Goal: Find specific page/section: Find specific page/section

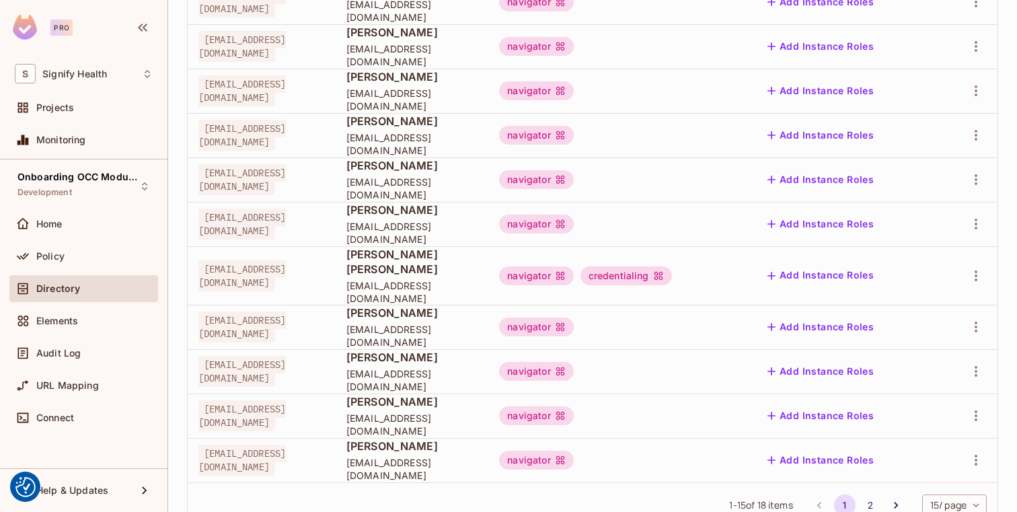
scroll to position [428, 0]
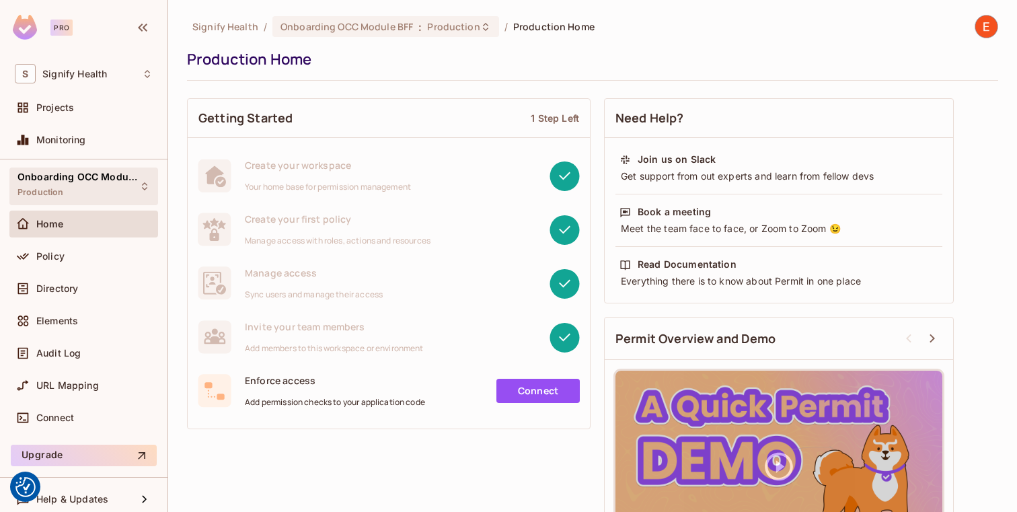
scroll to position [3, 0]
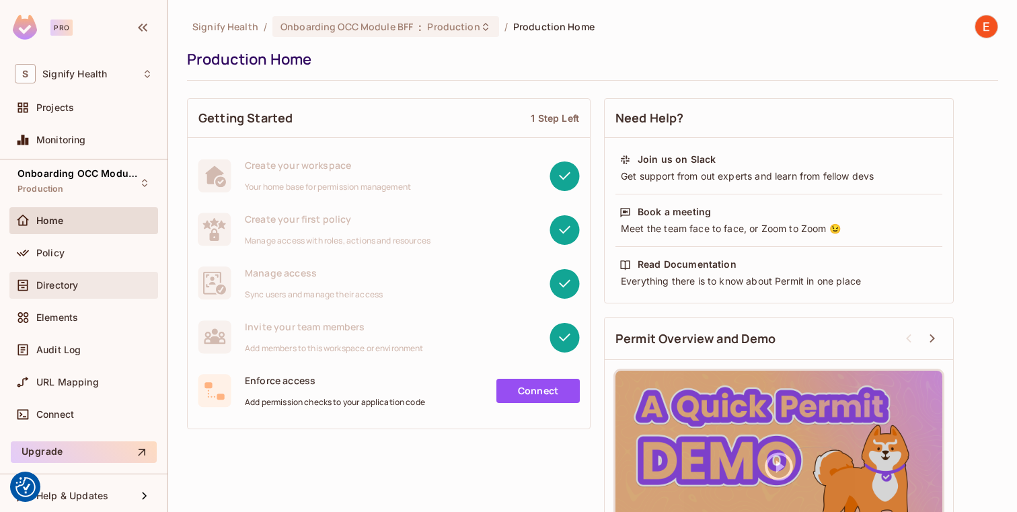
click at [61, 284] on span "Directory" at bounding box center [57, 285] width 42 height 11
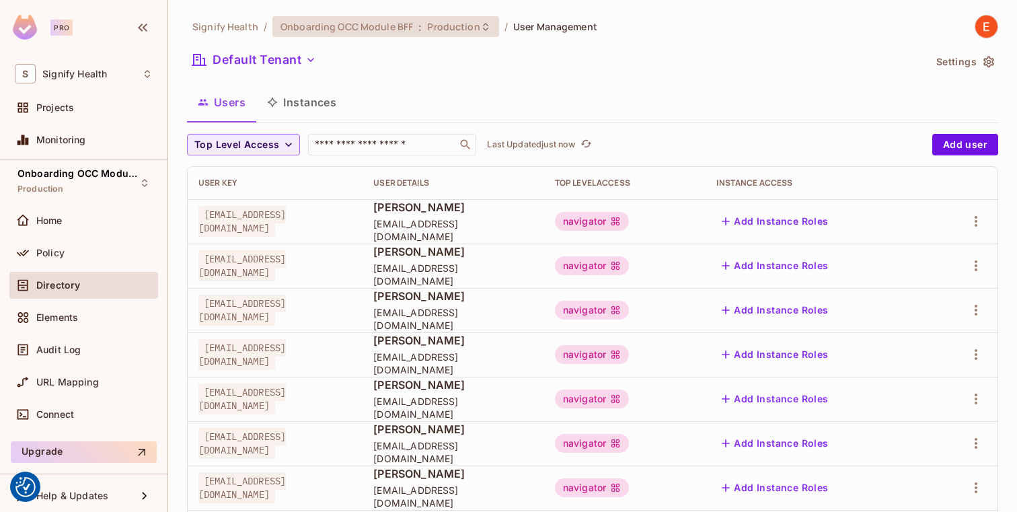
click at [469, 27] on span "Production" at bounding box center [453, 26] width 52 height 13
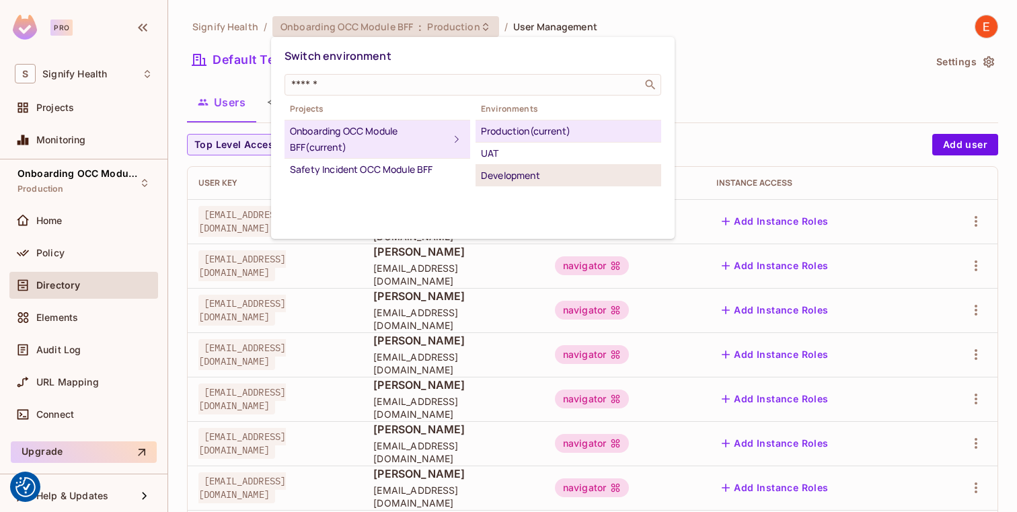
click at [520, 172] on div "Development" at bounding box center [568, 175] width 175 height 16
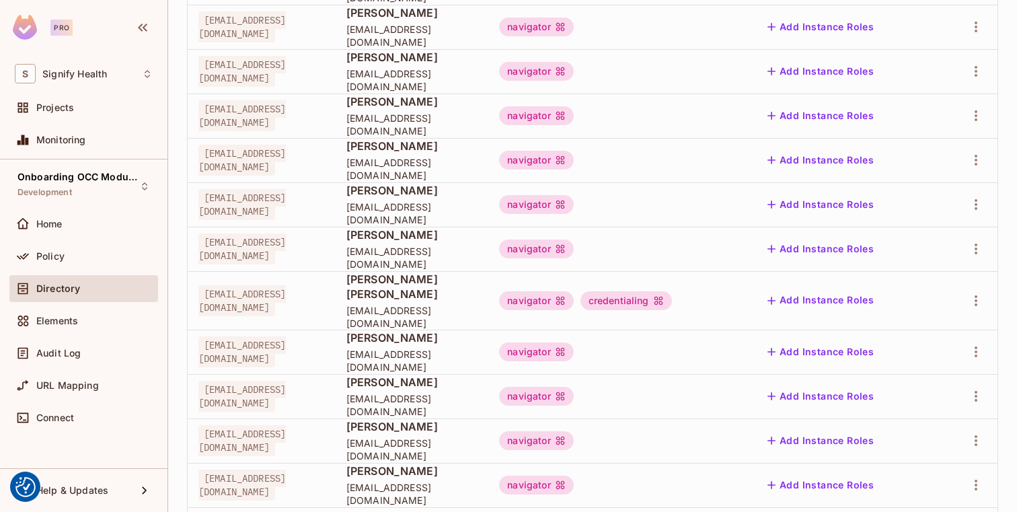
scroll to position [428, 0]
